Goal: Information Seeking & Learning: Learn about a topic

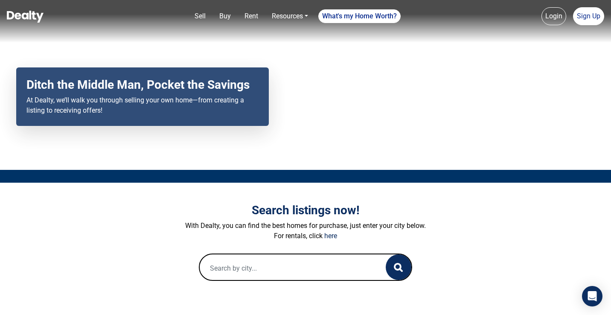
scroll to position [76, 0]
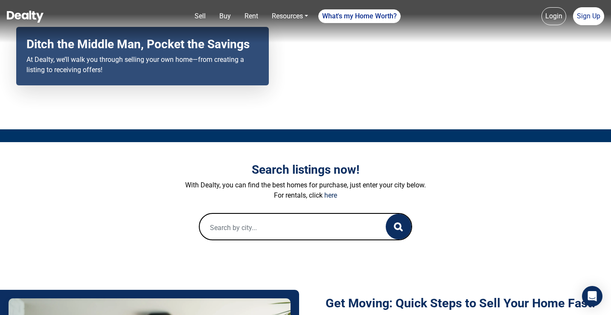
click at [300, 227] on input "text" at bounding box center [284, 227] width 169 height 27
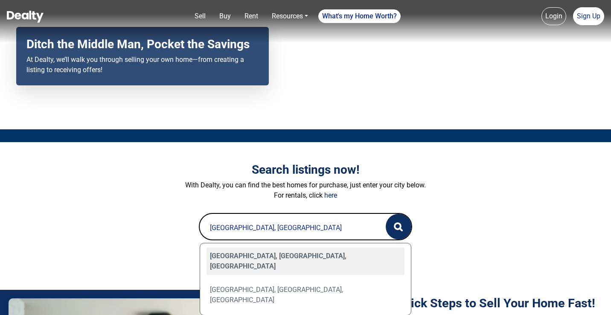
click at [285, 258] on div "Queen Creek, AZ, USA" at bounding box center [306, 260] width 198 height 27
type input "Queen Creek, AZ, USA"
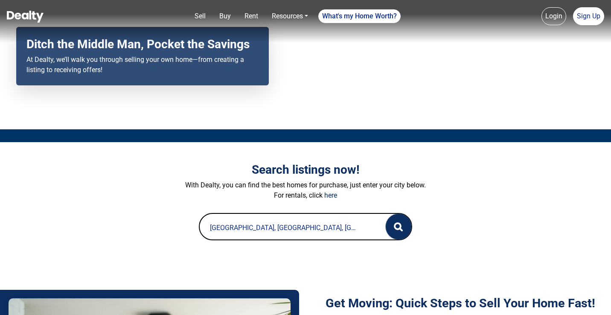
click at [396, 227] on circle "button" at bounding box center [398, 226] width 6 height 6
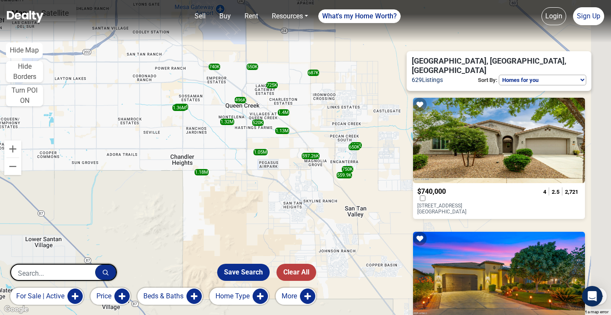
drag, startPoint x: 346, startPoint y: 163, endPoint x: 261, endPoint y: 198, distance: 91.6
click at [261, 198] on div "740K 750K 1.13M 1.32M 438K 650K 1.4M 1.05M 559.9K 520K 687K 1.65M 597.26K 1.18M…" at bounding box center [305, 157] width 611 height 315
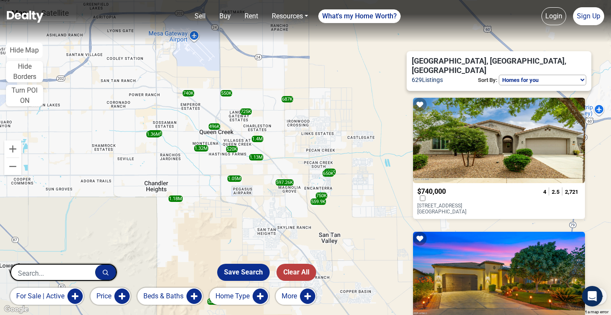
drag, startPoint x: 349, startPoint y: 129, endPoint x: 277, endPoint y: 174, distance: 85.3
click at [277, 174] on div "740K 750K 1.13M 1.32M 438K 650K 1.4M 1.05M 559.9K 520K 687K 1.65M 597.26K 1.18M…" at bounding box center [305, 157] width 611 height 315
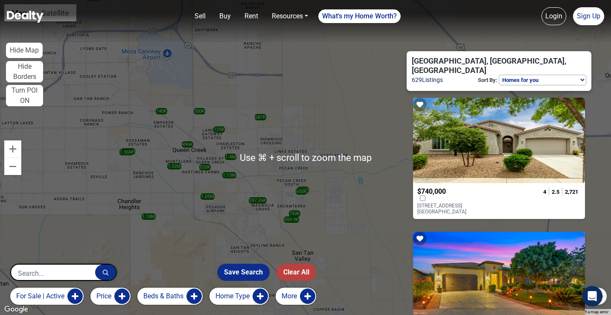
scroll to position [15, 0]
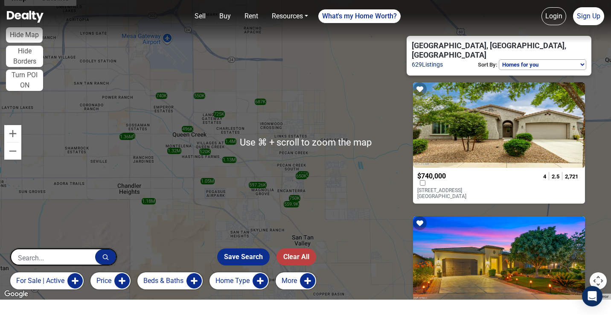
click at [312, 127] on div "740K 750K 1.13M 1.32M 438K 650K 1.4M 1.05M 559.9K 520K 687K 1.65M 597.26K 1.18M…" at bounding box center [305, 142] width 611 height 315
click at [259, 100] on div "687K" at bounding box center [261, 102] width 12 height 6
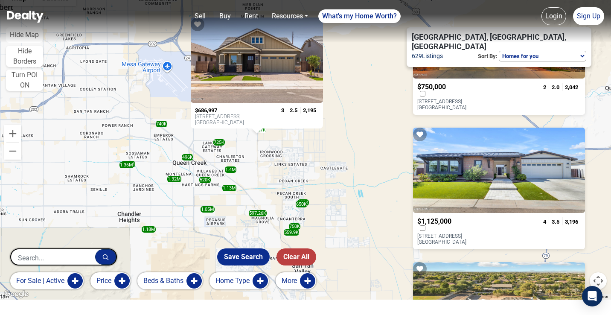
scroll to position [225, 0]
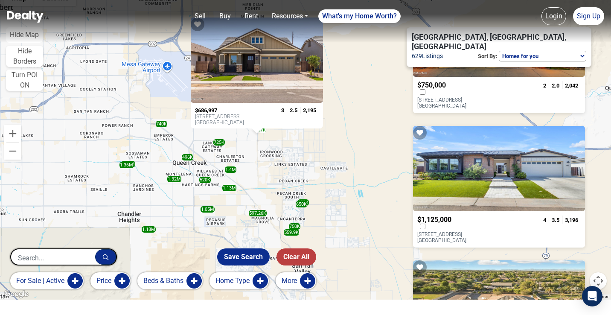
click at [486, 173] on div at bounding box center [499, 168] width 172 height 85
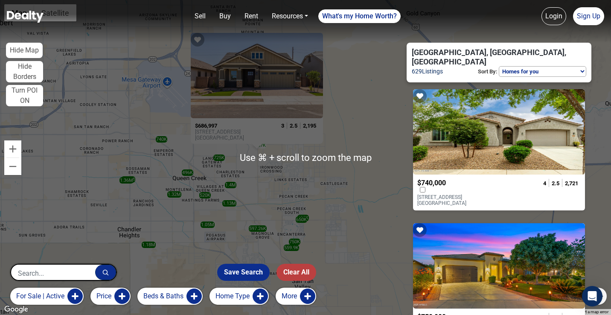
scroll to position [0, 0]
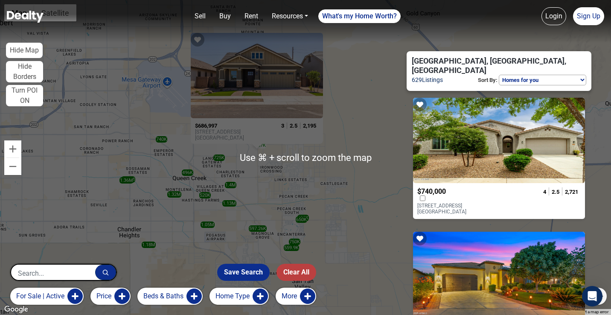
click at [98, 96] on div "740K 750K 1.13M 1.32M 438K 650K 1.4M 1.05M 559.9K 520K 687K 1.65M 597.26K 1.18M…" at bounding box center [305, 157] width 611 height 315
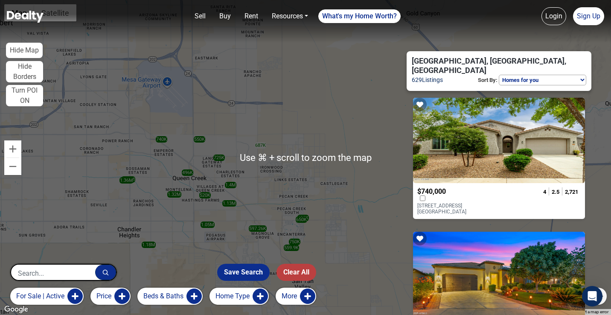
click at [188, 82] on div "740K 750K 1.13M 1.32M 438K 650K 1.4M 1.05M 559.9K 520K 687K 1.65M 597.26K 1.18M…" at bounding box center [305, 157] width 611 height 315
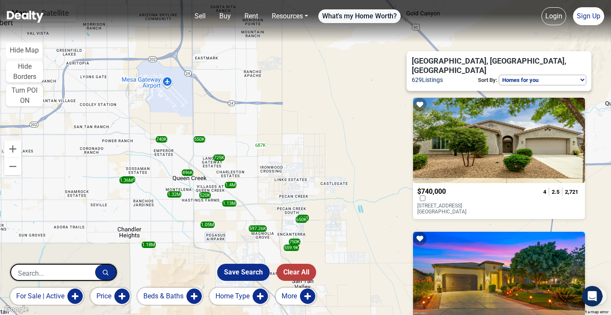
click at [376, 18] on link "What's my Home Worth?" at bounding box center [359, 16] width 82 height 14
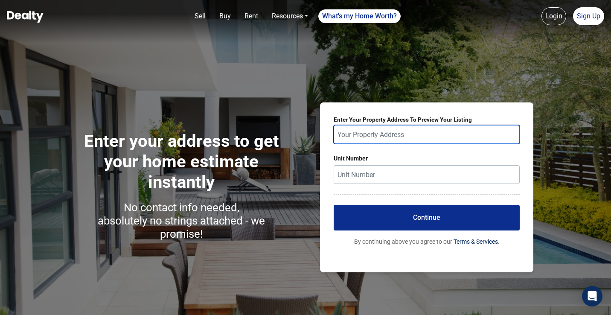
click at [408, 138] on input "text" at bounding box center [427, 134] width 186 height 19
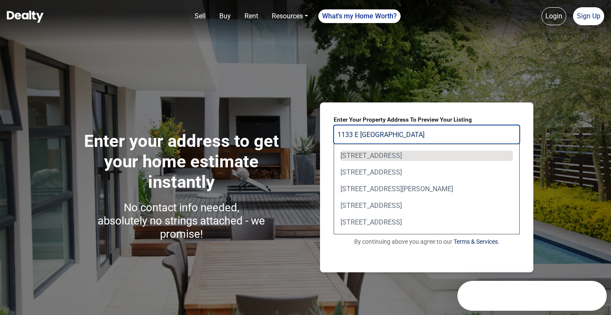
click at [442, 153] on div "1133 E La Fortuna Ct, San Tan Valley, AZ, USA" at bounding box center [427, 156] width 172 height 10
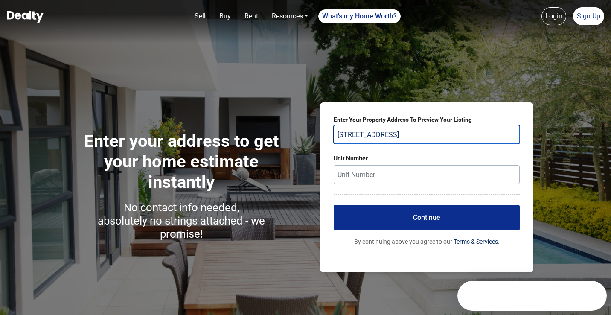
type input "1133 E La Fortuna Ct, San Tan Valley, AZ, USA"
click at [438, 224] on button "Continue" at bounding box center [427, 218] width 186 height 26
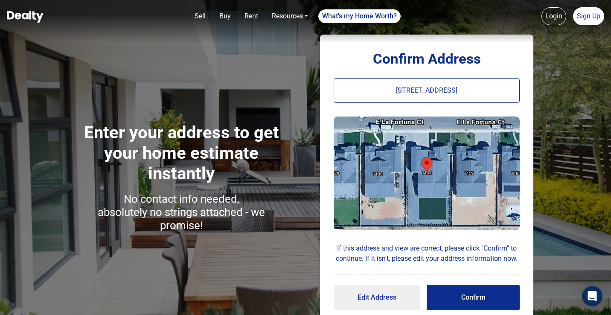
scroll to position [13, 0]
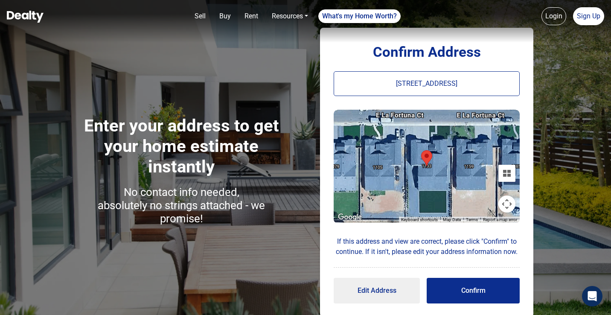
click at [474, 279] on button "Confirm" at bounding box center [473, 291] width 93 height 26
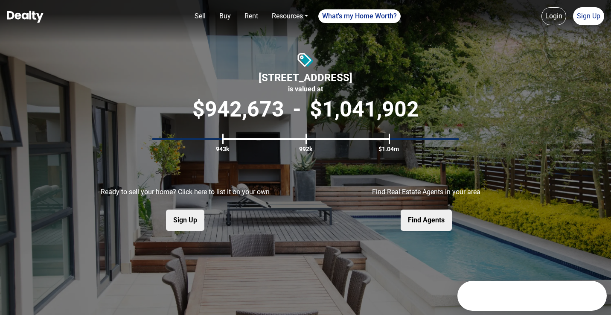
click at [16, 13] on img at bounding box center [25, 17] width 37 height 12
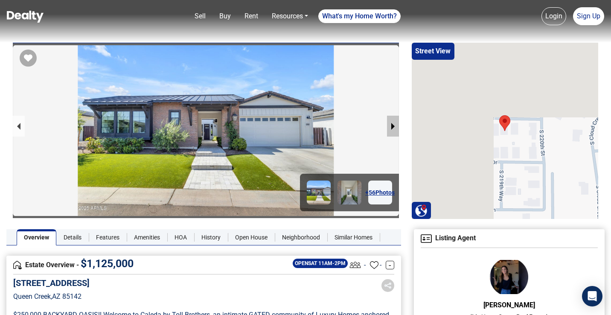
click at [392, 128] on button "next slide / item" at bounding box center [393, 126] width 12 height 21
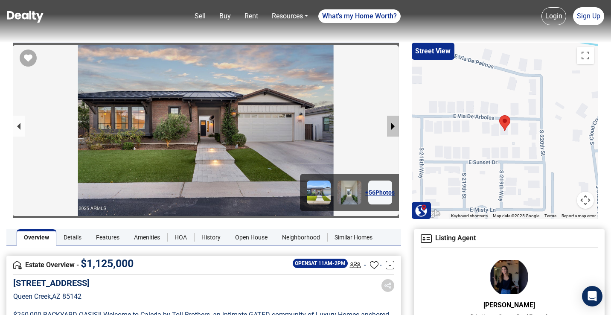
click at [392, 128] on button "next slide / item" at bounding box center [393, 126] width 12 height 21
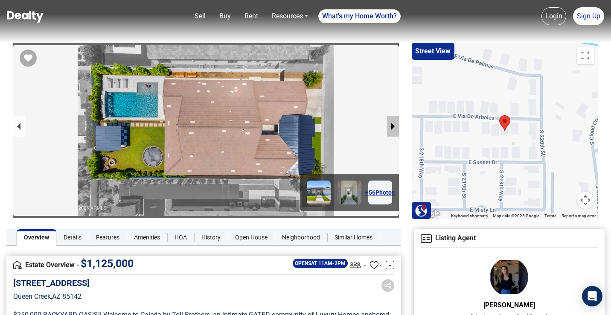
click at [392, 128] on button "next slide / item" at bounding box center [393, 126] width 12 height 21
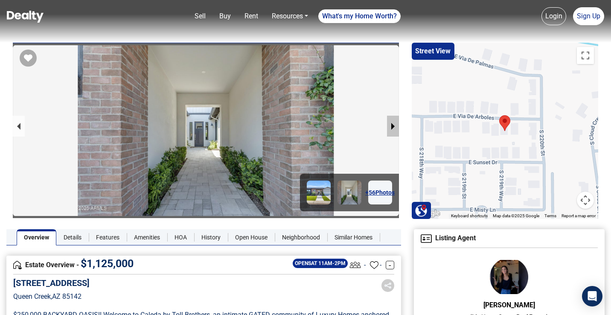
click at [392, 128] on button "next slide / item" at bounding box center [393, 126] width 12 height 21
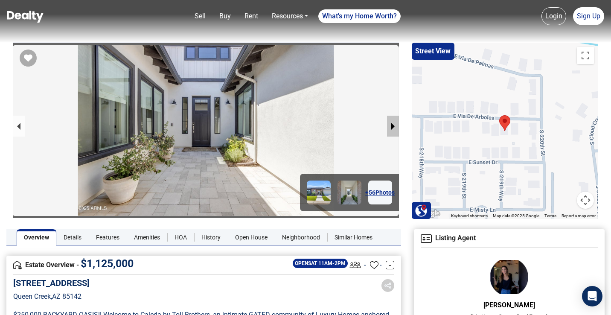
click at [392, 128] on button "next slide / item" at bounding box center [393, 126] width 12 height 21
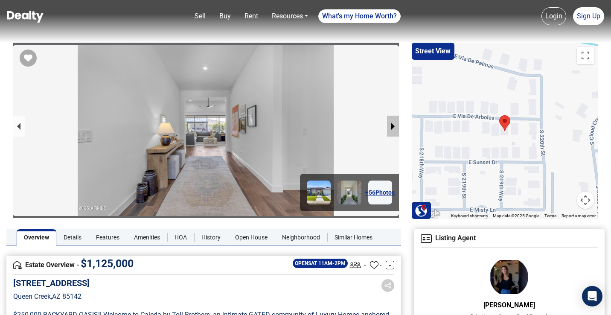
click at [392, 128] on button "next slide / item" at bounding box center [393, 126] width 12 height 21
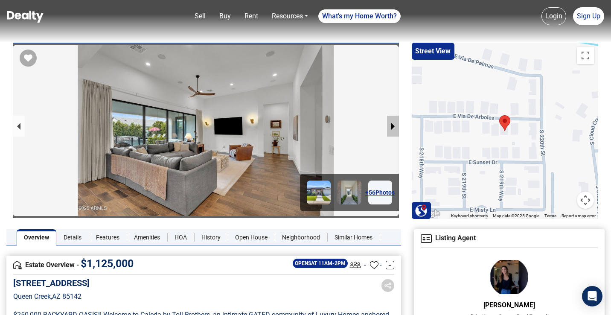
click at [392, 128] on button "next slide / item" at bounding box center [393, 126] width 12 height 21
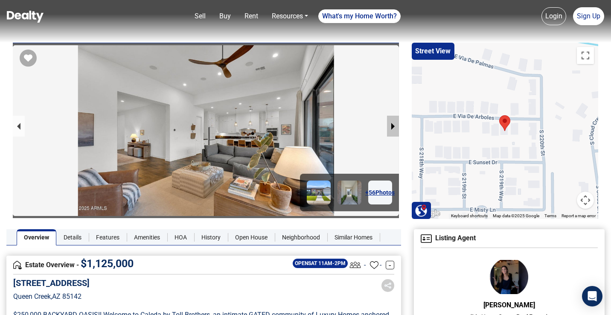
click at [392, 128] on button "next slide / item" at bounding box center [393, 126] width 12 height 21
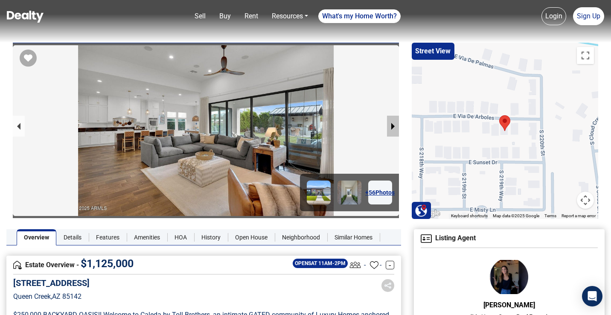
click at [392, 128] on button "next slide / item" at bounding box center [393, 126] width 12 height 21
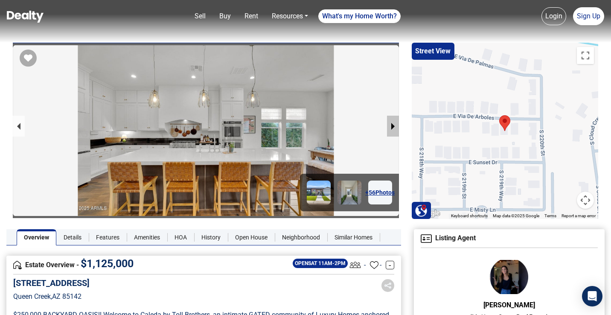
click at [392, 128] on button "next slide / item" at bounding box center [393, 126] width 12 height 21
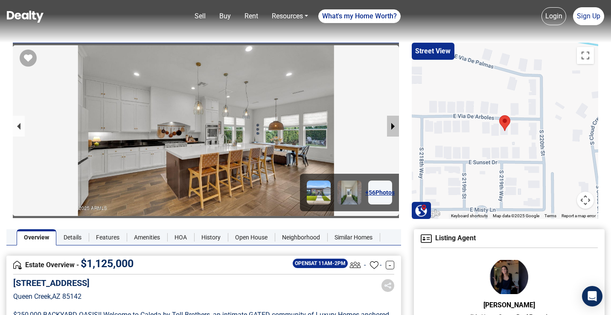
click at [392, 128] on button "next slide / item" at bounding box center [393, 126] width 12 height 21
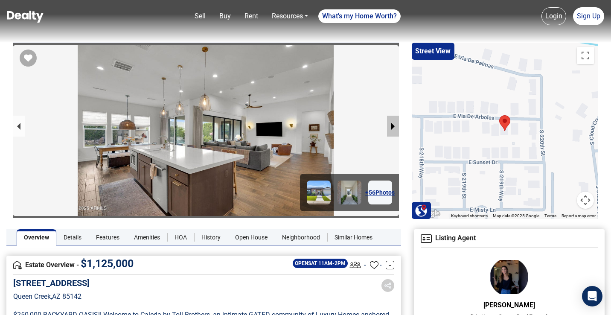
click at [392, 128] on button "next slide / item" at bounding box center [393, 126] width 12 height 21
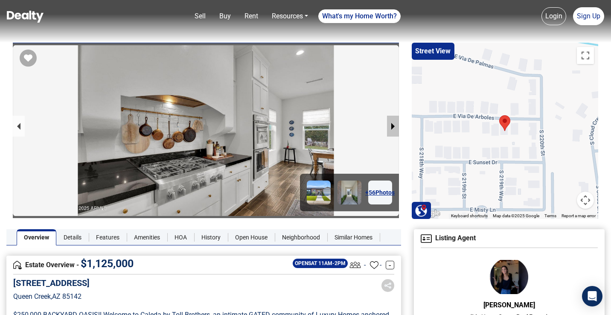
click at [392, 128] on button "next slide / item" at bounding box center [393, 126] width 12 height 21
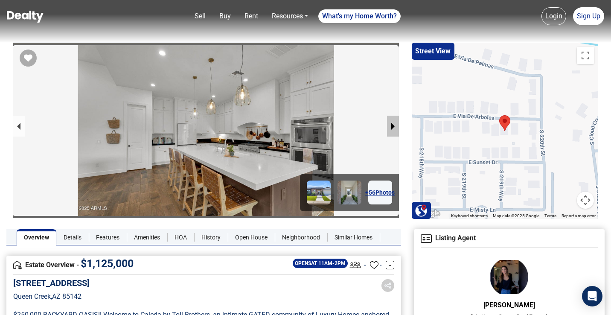
click at [392, 128] on button "next slide / item" at bounding box center [393, 126] width 12 height 21
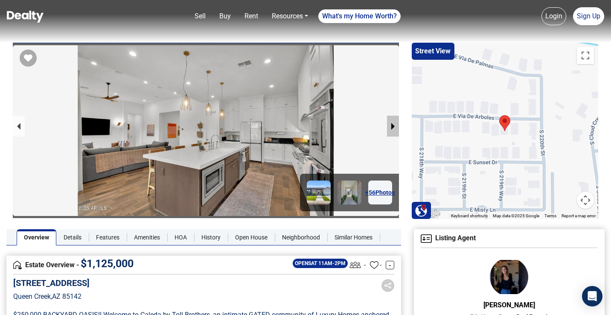
click at [392, 128] on button "next slide / item" at bounding box center [393, 126] width 12 height 21
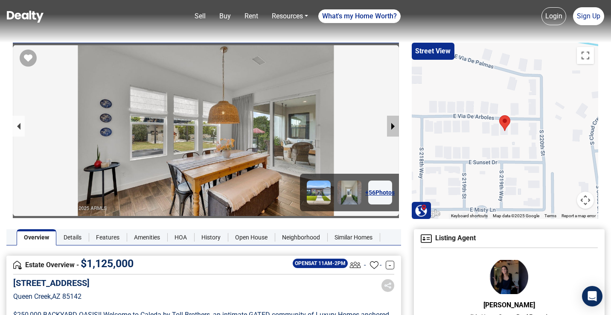
click at [392, 128] on button "next slide / item" at bounding box center [393, 126] width 12 height 21
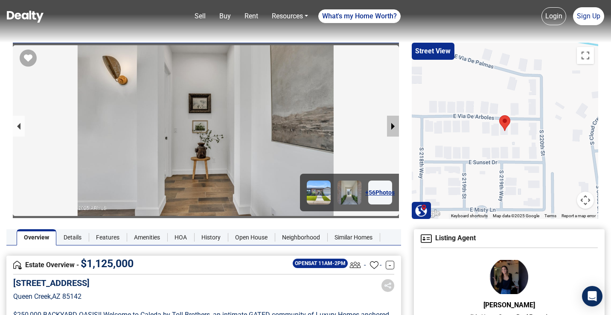
click at [392, 128] on button "next slide / item" at bounding box center [393, 126] width 12 height 21
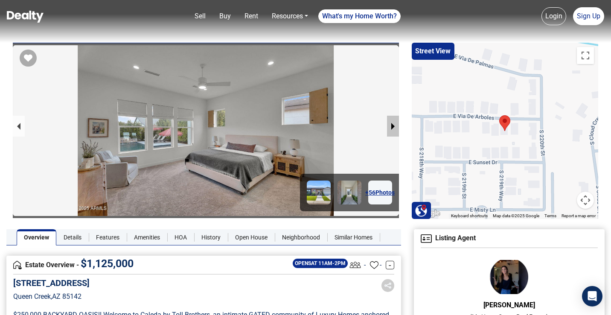
click at [392, 128] on button "next slide / item" at bounding box center [393, 126] width 12 height 21
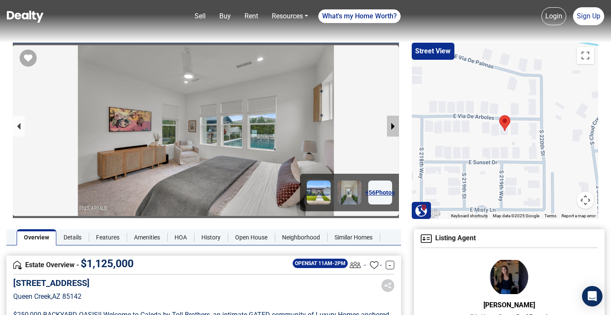
click at [392, 128] on button "next slide / item" at bounding box center [393, 126] width 12 height 21
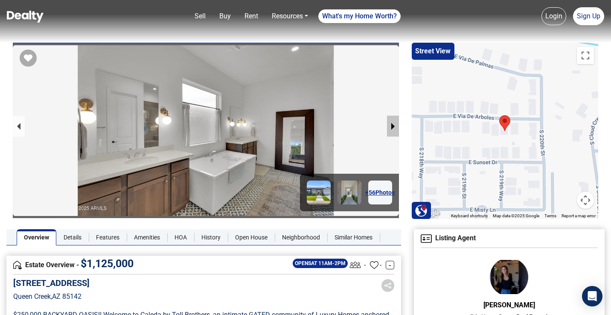
click at [392, 128] on button "next slide / item" at bounding box center [393, 126] width 12 height 21
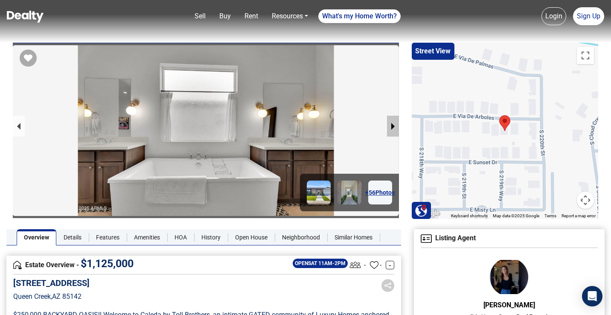
click at [392, 128] on button "next slide / item" at bounding box center [393, 126] width 12 height 21
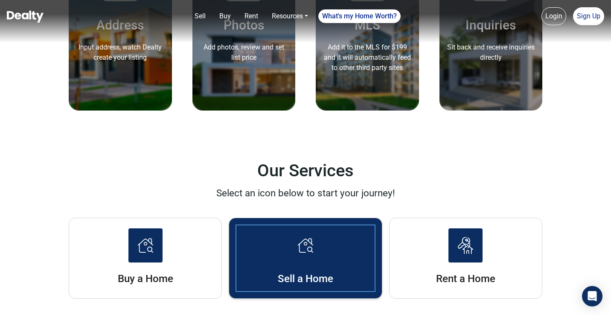
scroll to position [1076, 0]
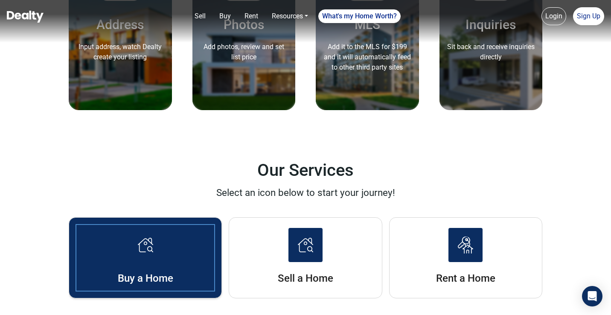
click at [173, 246] on li "Buy a Home" at bounding box center [145, 257] width 153 height 81
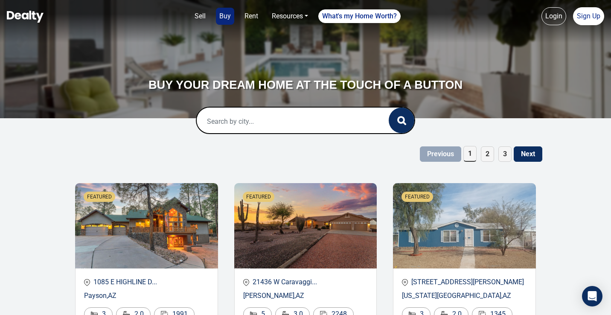
click at [244, 128] on input "text" at bounding box center [284, 121] width 175 height 27
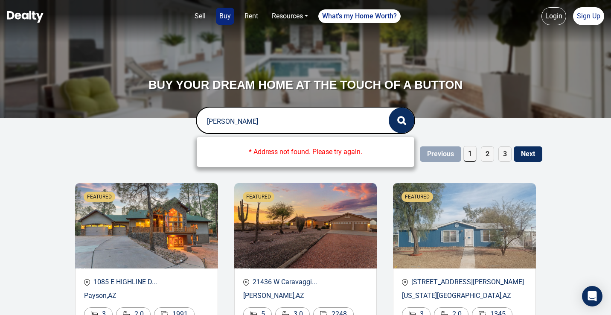
click at [213, 124] on input "Gibert, A" at bounding box center [284, 121] width 175 height 27
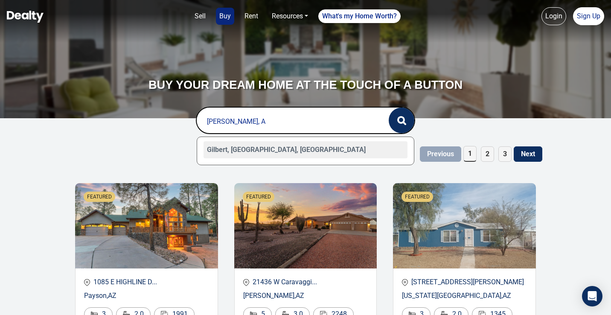
click at [247, 147] on div "Gilbert, [GEOGRAPHIC_DATA], [GEOGRAPHIC_DATA]" at bounding box center [306, 149] width 204 height 17
type input "Gilbert, [GEOGRAPHIC_DATA], [GEOGRAPHIC_DATA]"
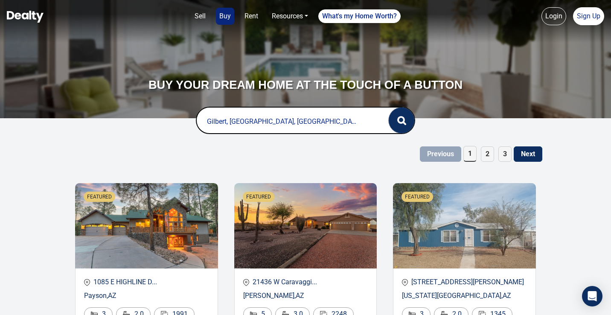
click at [399, 124] on icon "button" at bounding box center [401, 120] width 9 height 9
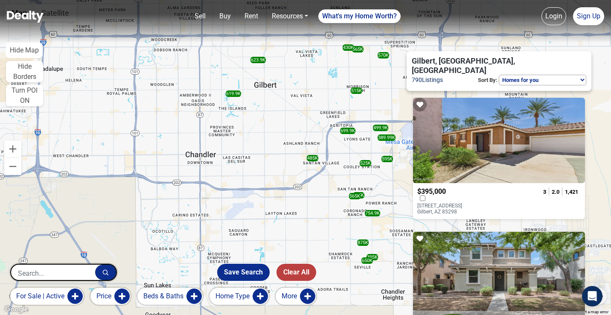
click at [496, 128] on div at bounding box center [499, 140] width 172 height 85
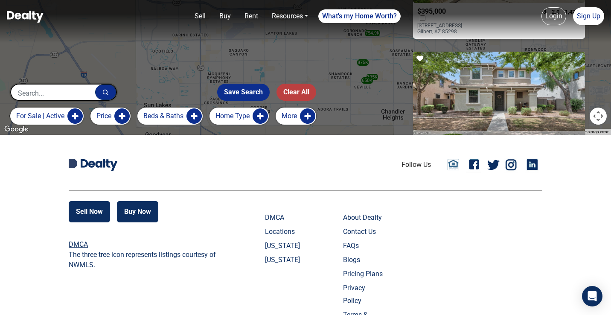
scroll to position [191, 0]
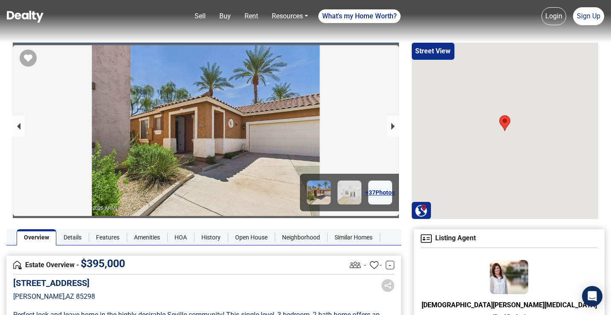
click at [398, 118] on button "next slide / item" at bounding box center [393, 126] width 12 height 21
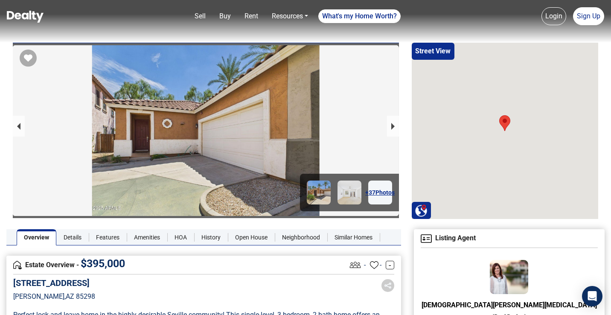
click at [398, 118] on button "next slide / item" at bounding box center [393, 126] width 12 height 21
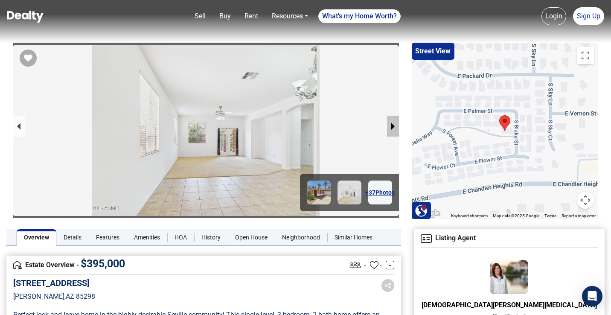
click at [396, 123] on button "next slide / item" at bounding box center [393, 126] width 12 height 21
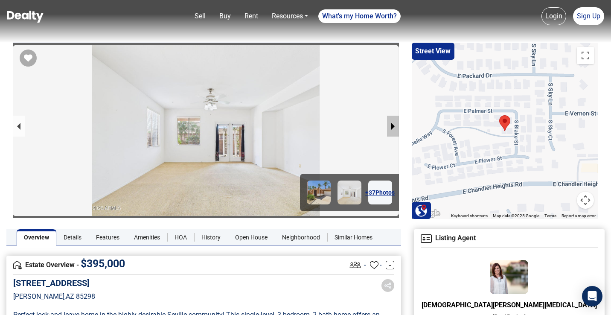
click at [396, 123] on button "next slide / item" at bounding box center [393, 126] width 12 height 21
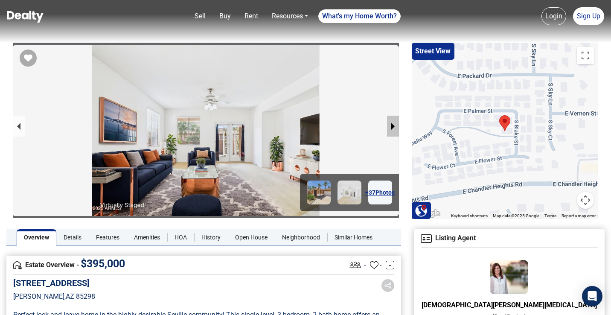
click at [396, 123] on button "next slide / item" at bounding box center [393, 126] width 12 height 21
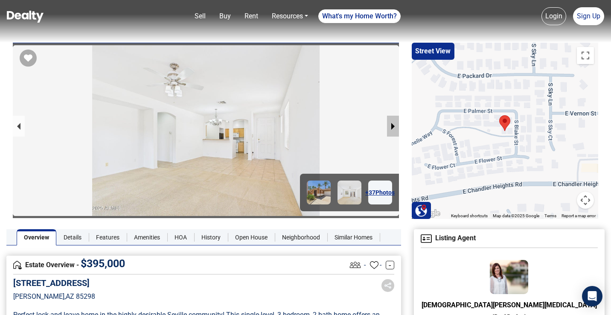
click at [396, 123] on button "next slide / item" at bounding box center [393, 126] width 12 height 21
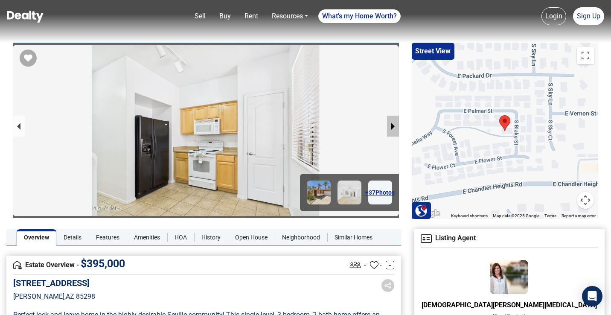
click at [396, 123] on button "next slide / item" at bounding box center [393, 126] width 12 height 21
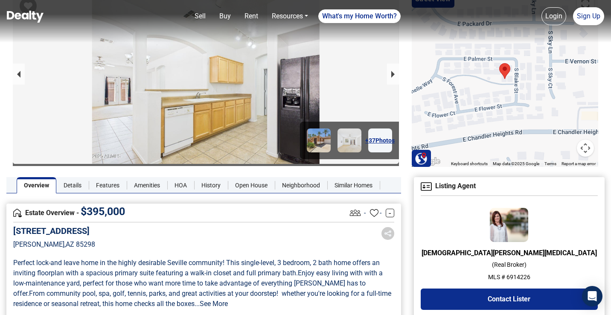
scroll to position [88, 0]
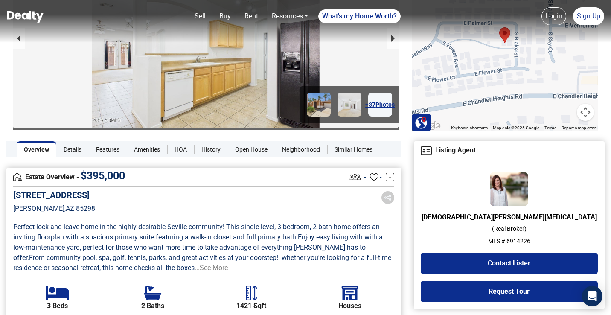
click at [195, 264] on link "...See More" at bounding box center [211, 268] width 33 height 8
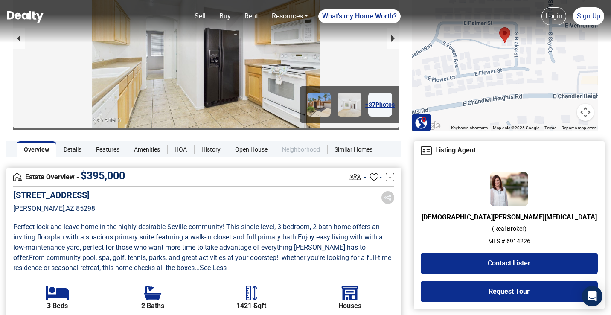
click at [299, 148] on link "Neighborhood" at bounding box center [301, 149] width 52 height 16
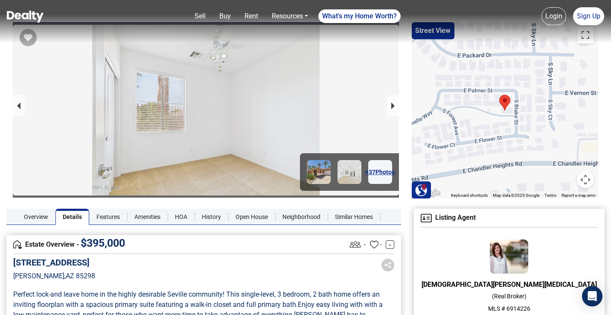
scroll to position [22, 0]
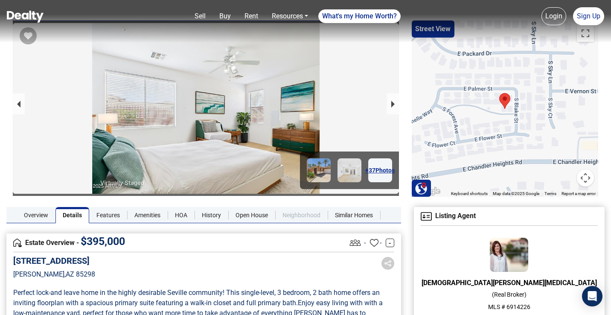
click at [291, 218] on link "Neighborhood" at bounding box center [301, 215] width 52 height 16
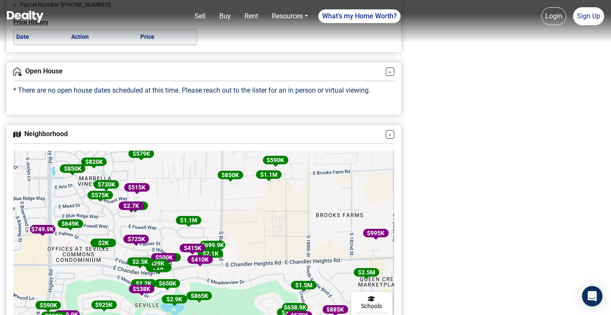
scroll to position [979, 0]
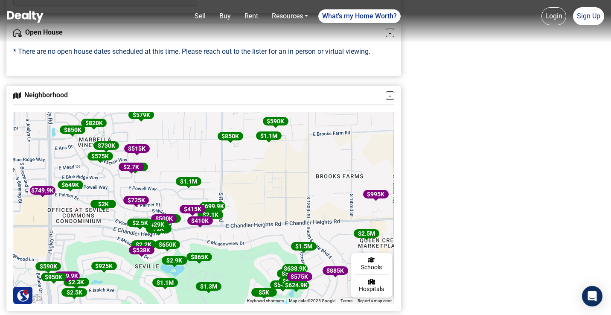
drag, startPoint x: 486, startPoint y: 181, endPoint x: 486, endPoint y: 160, distance: 21.8
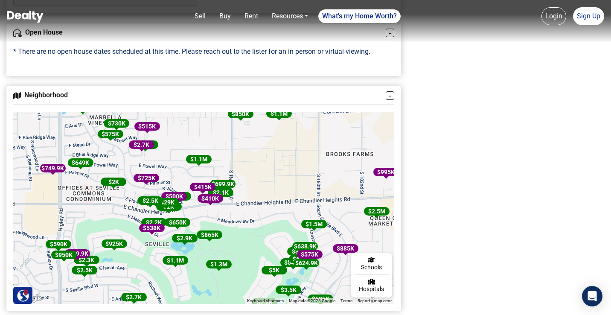
click at [224, 268] on div "$ 1.3M" at bounding box center [219, 264] width 26 height 9
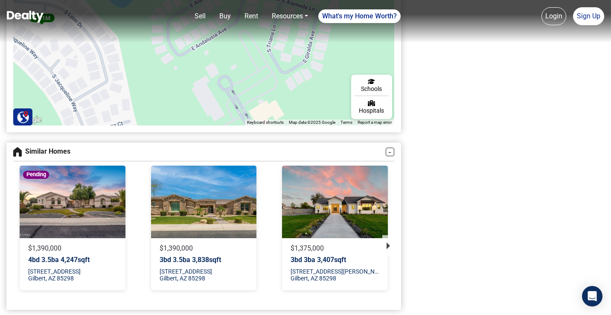
scroll to position [1203, 0]
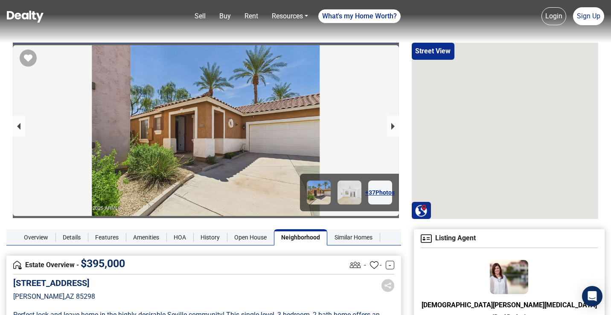
scroll to position [979, 0]
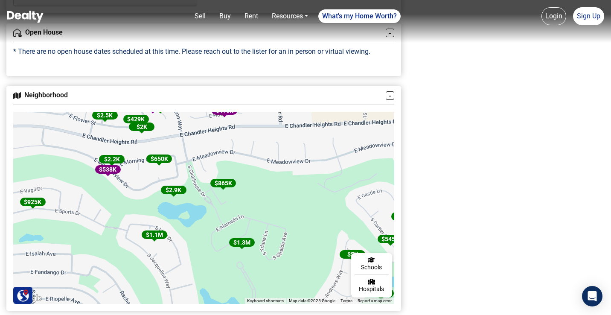
drag, startPoint x: 250, startPoint y: 254, endPoint x: 268, endPoint y: 138, distance: 117.6
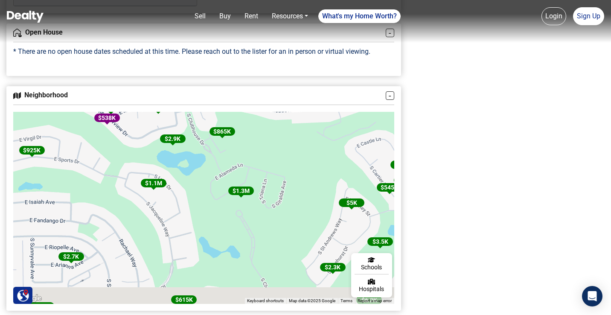
drag, startPoint x: 198, startPoint y: 249, endPoint x: 194, endPoint y: 204, distance: 45.0
click at [194, 204] on div "$ 2.1K $ 410K $ 699.9K $ 415K $ 865K $ 1.1M $ 2.4K $ 500K $ 650K $ 2K $ 429K $ …" at bounding box center [203, 208] width 381 height 192
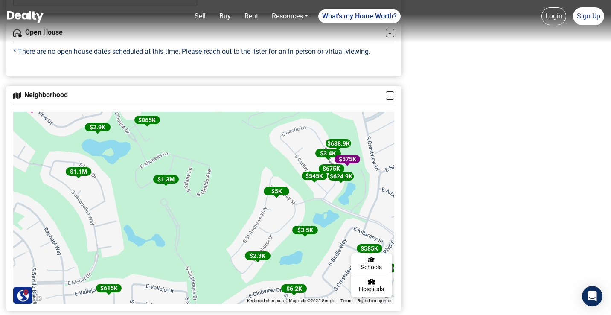
drag, startPoint x: 254, startPoint y: 233, endPoint x: 191, endPoint y: 232, distance: 62.7
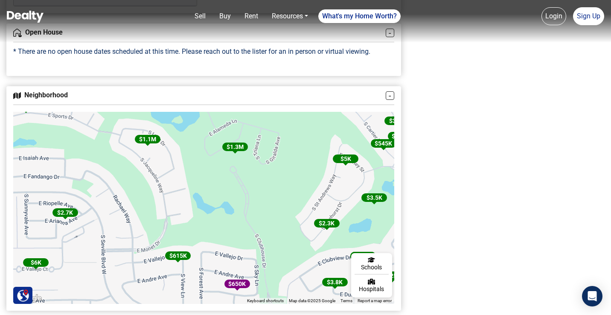
drag, startPoint x: 211, startPoint y: 180, endPoint x: 282, endPoint y: 147, distance: 78.4
click at [282, 147] on div "$ 2.1K $ 410K $ 699.9K $ 415K $ 865K $ 1.1M $ 2.4K $ 500K $ 650K $ 2K $ 429K $ …" at bounding box center [203, 208] width 381 height 192
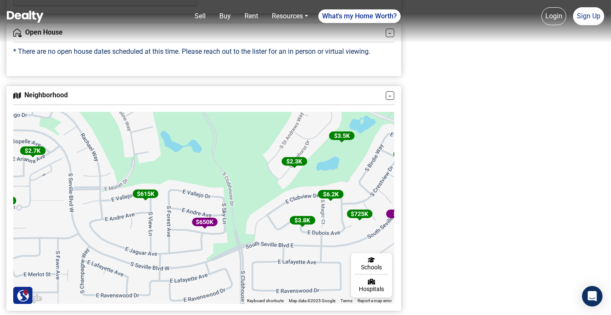
drag, startPoint x: 256, startPoint y: 249, endPoint x: 221, endPoint y: 185, distance: 72.7
click at [297, 224] on span "$ 3.8K" at bounding box center [303, 220] width 16 height 7
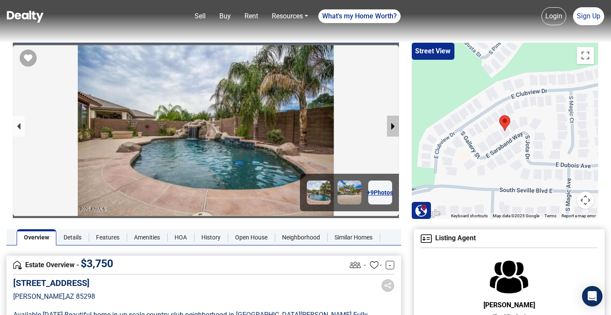
click at [391, 125] on button "next slide / item" at bounding box center [393, 126] width 12 height 21
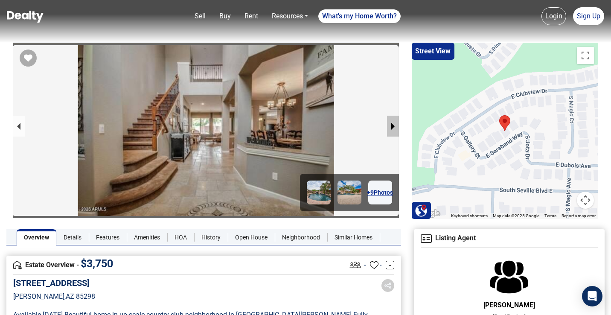
click at [391, 125] on button "next slide / item" at bounding box center [393, 126] width 12 height 21
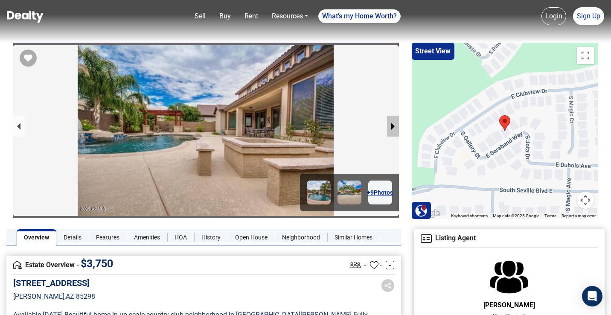
click at [391, 125] on button "next slide / item" at bounding box center [393, 126] width 12 height 21
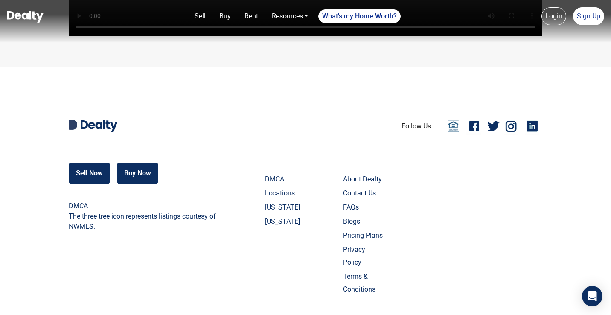
scroll to position [2015, 0]
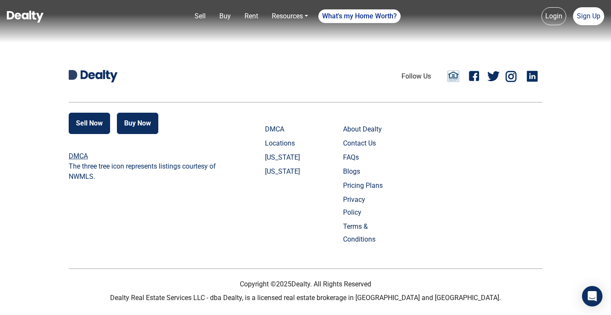
click at [375, 136] on link "About Dealty" at bounding box center [364, 129] width 42 height 13
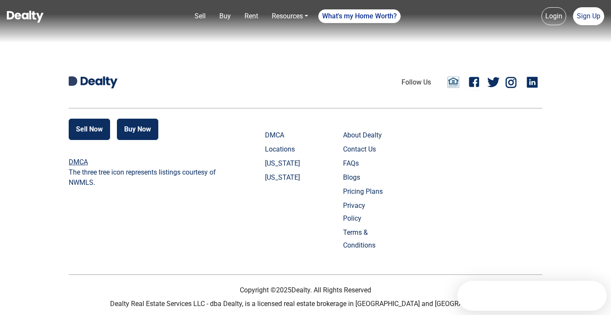
scroll to position [917, 0]
